Goal: Task Accomplishment & Management: Use online tool/utility

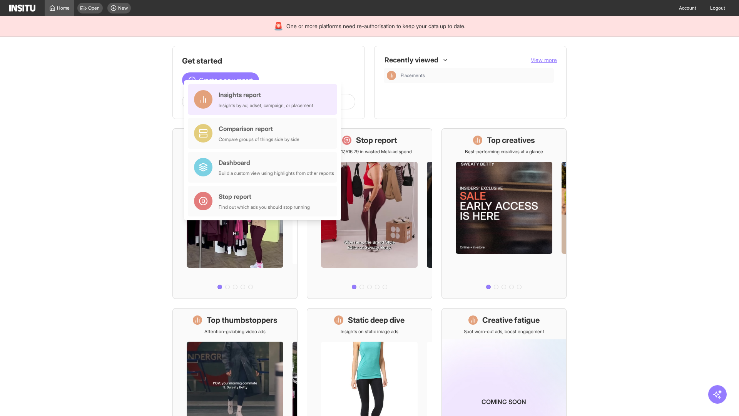
click at [265, 99] on div "Insights report Insights by ad, adset, campaign, or placement" at bounding box center [266, 99] width 95 height 18
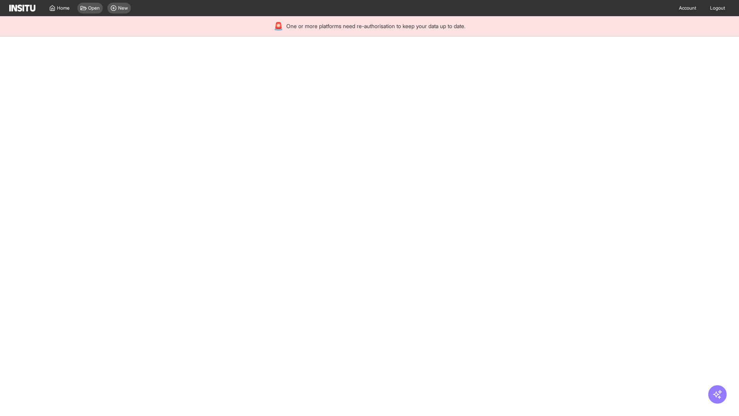
select select "**"
